Goal: Task Accomplishment & Management: Manage account settings

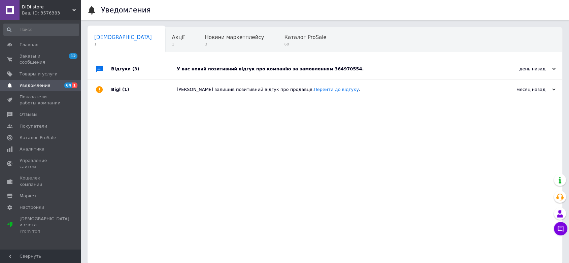
click at [239, 68] on div "У вас новий позитивний відгук про компанію за замовленням 364970554." at bounding box center [332, 69] width 311 height 6
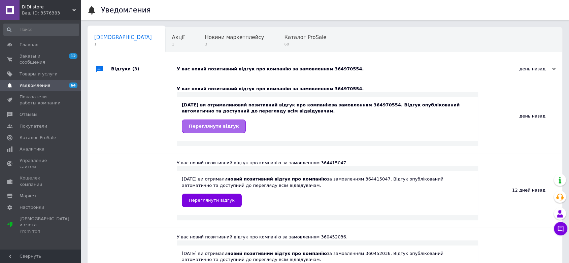
click at [208, 123] on span "Переглянути відгук" at bounding box center [214, 125] width 50 height 5
click at [43, 55] on span "Заказы и сообщения" at bounding box center [41, 59] width 43 height 12
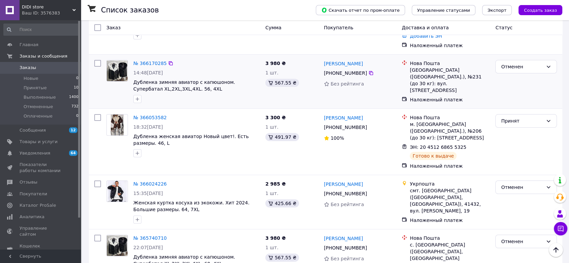
scroll to position [75, 0]
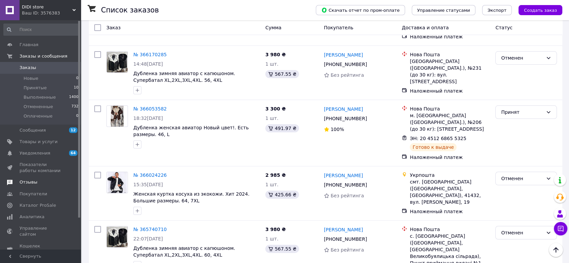
click at [26, 180] on span "Отзывы" at bounding box center [29, 182] width 18 height 6
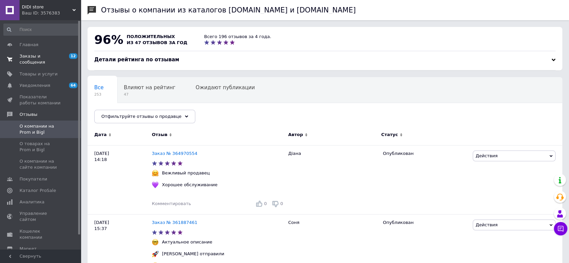
click at [50, 54] on span "Заказы и сообщения" at bounding box center [41, 59] width 43 height 12
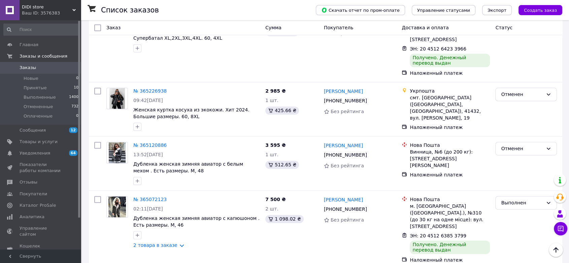
scroll to position [1002, 0]
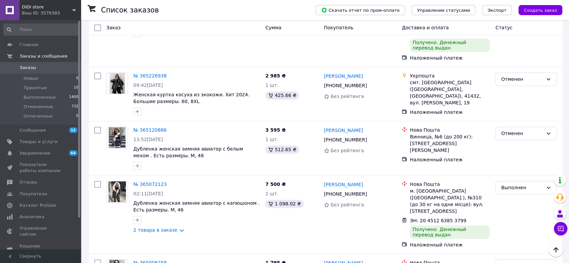
scroll to position [1002, 0]
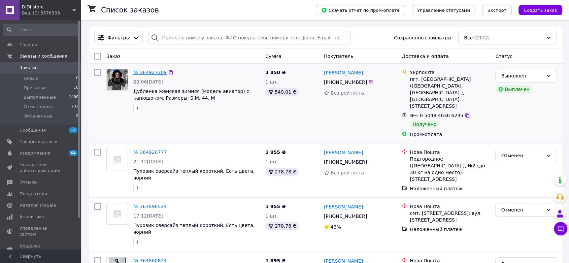
click at [139, 72] on link "№ 364927309" at bounding box center [149, 72] width 33 height 5
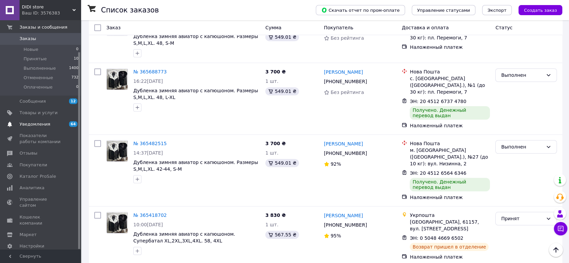
scroll to position [37, 0]
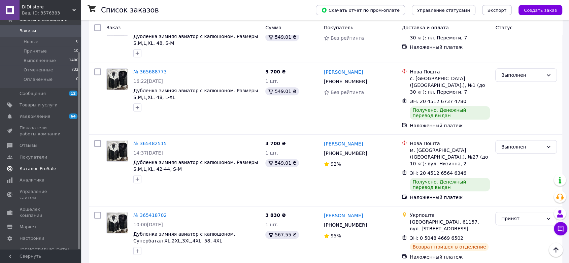
click at [40, 166] on span "Каталог ProSale" at bounding box center [38, 169] width 36 height 6
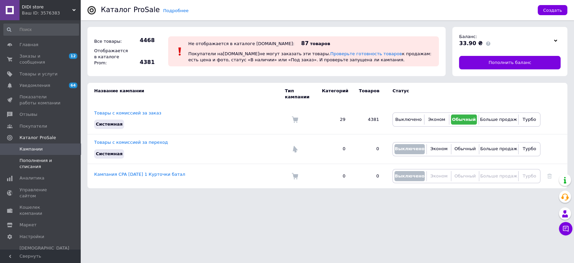
click at [46, 157] on span "Пополнения и списания" at bounding box center [41, 163] width 43 height 12
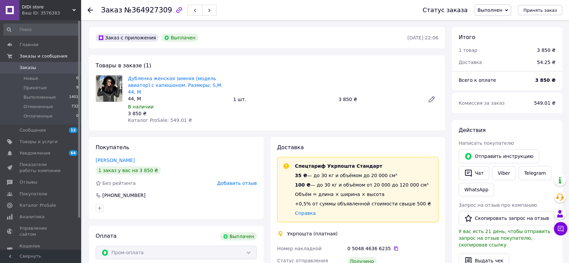
click at [40, 64] on link "Заказы 0" at bounding box center [41, 67] width 82 height 11
